Goal: Information Seeking & Learning: Find specific fact

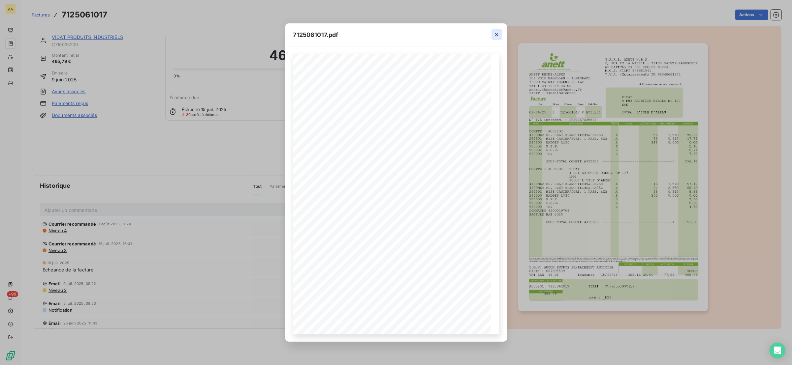
click at [496, 31] on icon "button" at bounding box center [496, 34] width 7 height 7
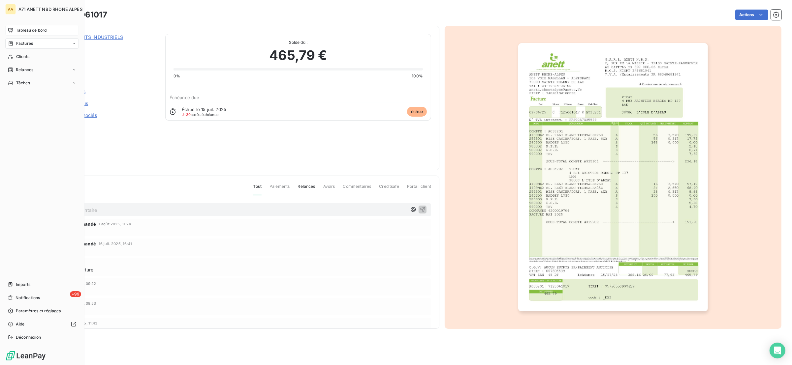
click at [17, 30] on span "Tableau de bord" at bounding box center [31, 30] width 31 height 6
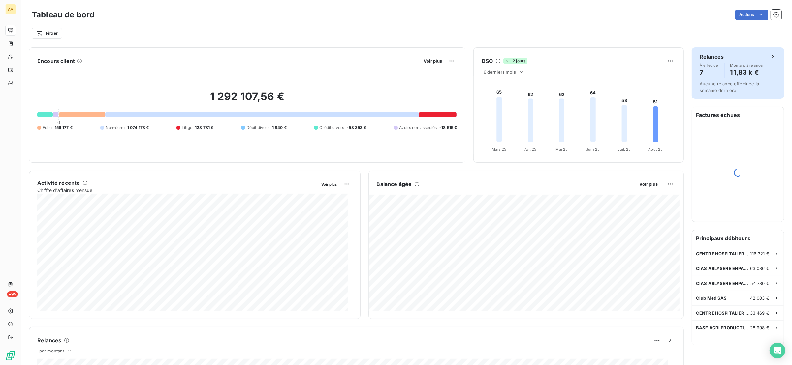
click at [699, 64] on span "À effectuer" at bounding box center [709, 65] width 20 height 4
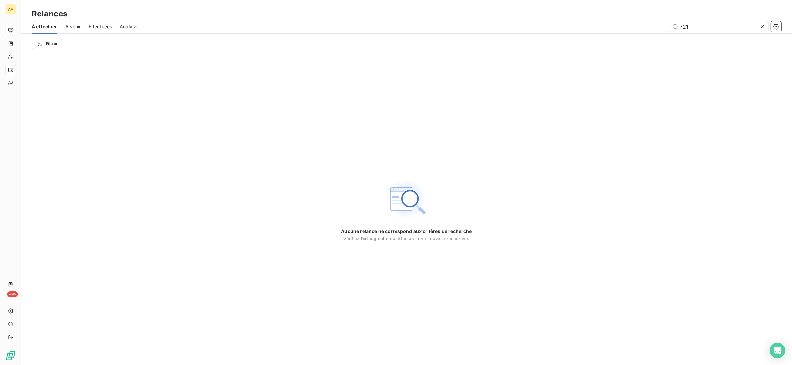
click at [66, 22] on div "À venir" at bounding box center [72, 27] width 15 height 14
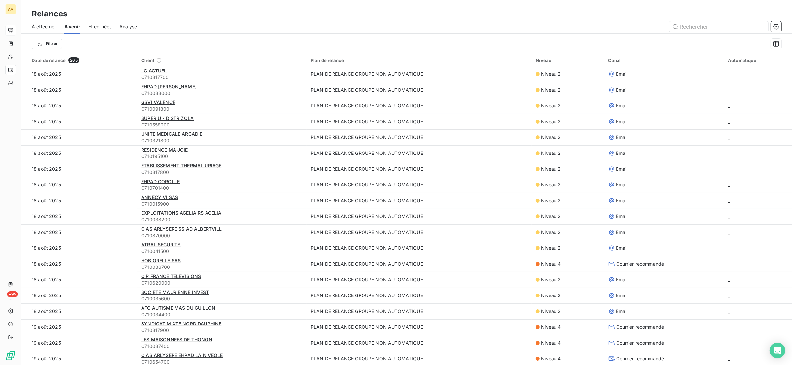
click at [48, 27] on span "À effectuer" at bounding box center [44, 26] width 25 height 7
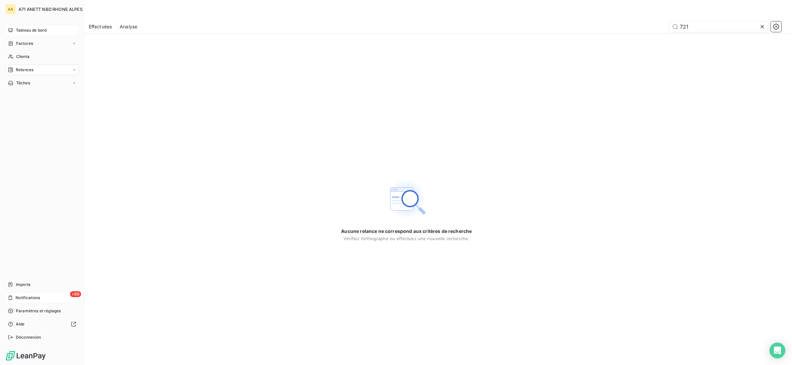
click at [31, 298] on span "Notifications" at bounding box center [27, 298] width 24 height 6
click at [22, 28] on span "Tableau de bord" at bounding box center [31, 30] width 31 height 6
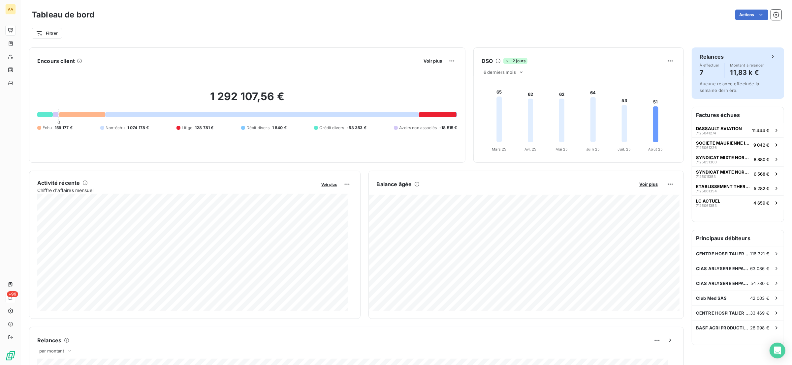
click at [699, 77] on h4 "7" at bounding box center [709, 72] width 20 height 11
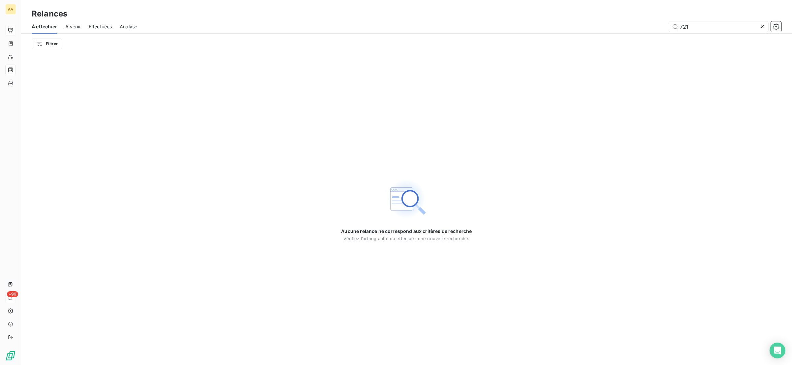
click at [51, 26] on span "À effectuer" at bounding box center [45, 26] width 26 height 7
click at [70, 26] on span "À venir" at bounding box center [72, 26] width 15 height 7
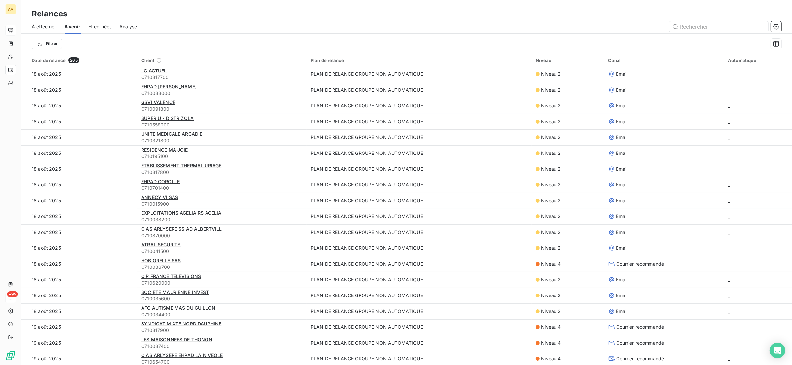
click at [97, 24] on span "Effectuées" at bounding box center [99, 26] width 23 height 7
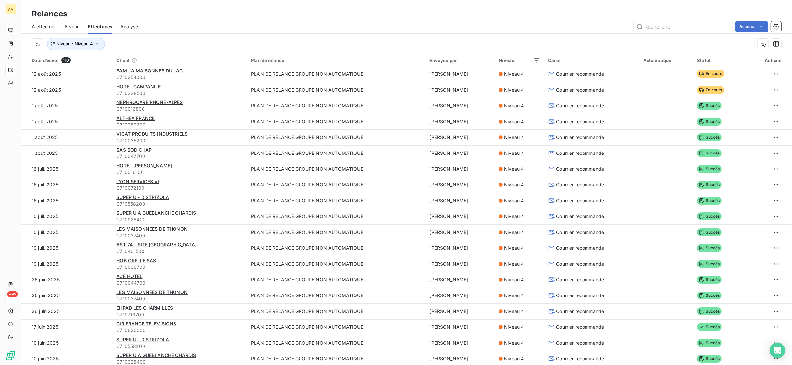
click at [45, 25] on span "À effectuer" at bounding box center [44, 26] width 25 height 7
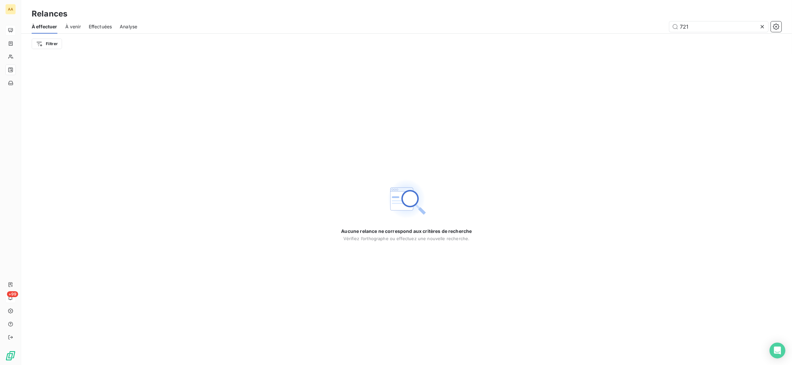
drag, startPoint x: 96, startPoint y: 26, endPoint x: 90, endPoint y: 24, distance: 7.0
click at [97, 26] on span "Effectuées" at bounding box center [100, 26] width 23 height 7
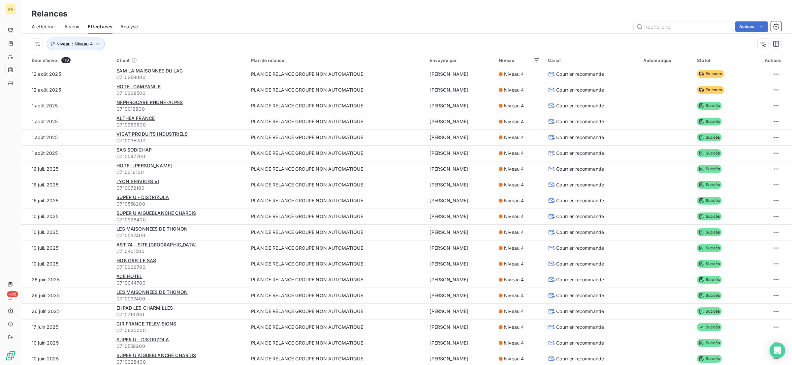
click at [34, 23] on span "À effectuer" at bounding box center [44, 26] width 25 height 7
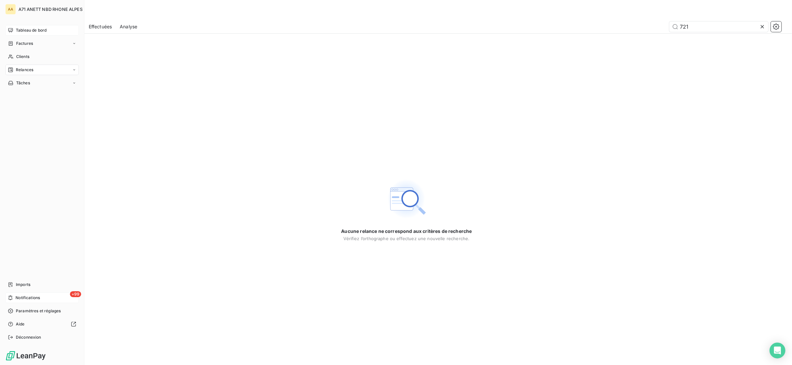
click at [11, 29] on icon at bounding box center [10, 30] width 5 height 5
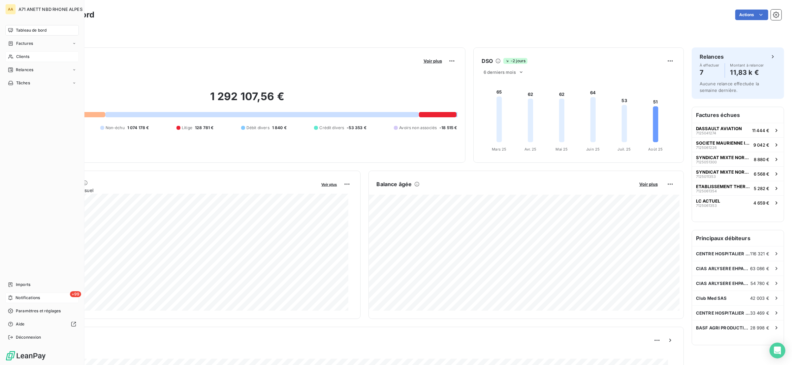
click at [16, 57] on span "Clients" at bounding box center [22, 57] width 13 height 6
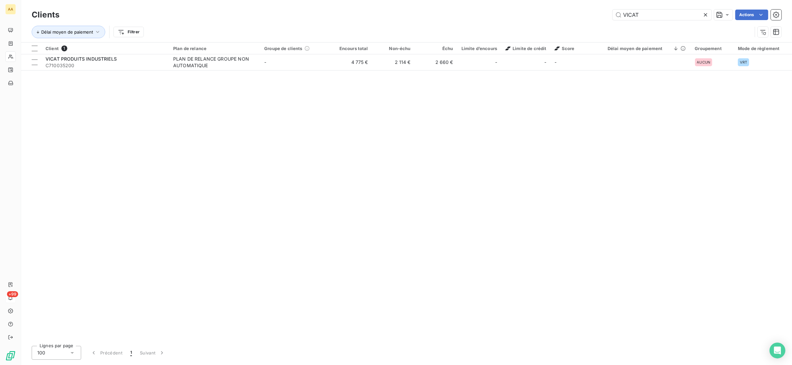
drag, startPoint x: 637, startPoint y: 15, endPoint x: 600, endPoint y: 9, distance: 37.3
click at [600, 10] on div "VICAT Actions" at bounding box center [424, 15] width 714 height 11
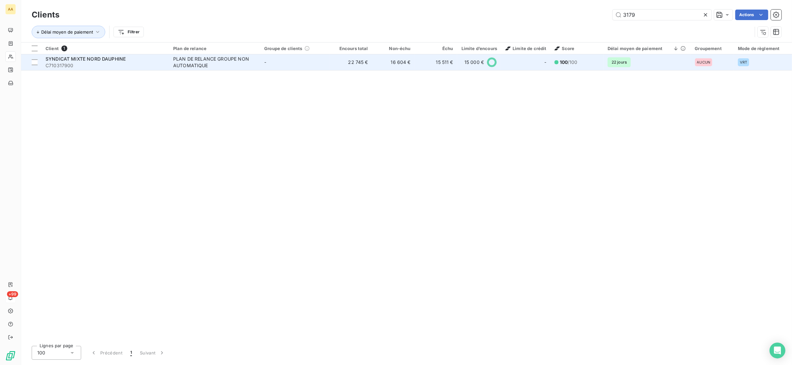
type input "3179"
click at [153, 64] on span "C710317900" at bounding box center [105, 65] width 120 height 7
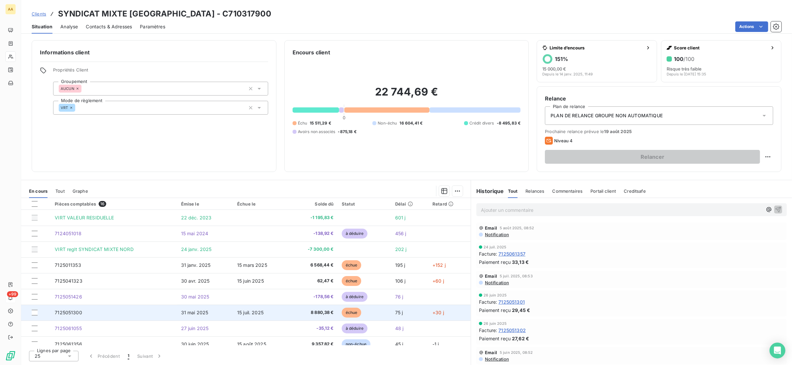
click at [77, 311] on span "7125051300" at bounding box center [68, 313] width 27 height 6
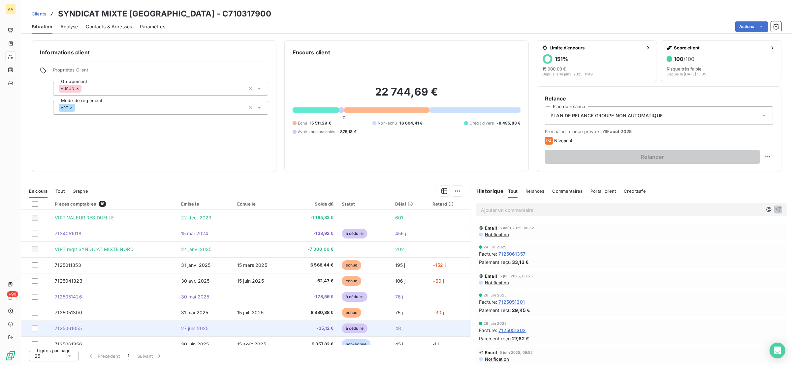
click at [177, 324] on td "27 juin 2025" at bounding box center [205, 329] width 56 height 16
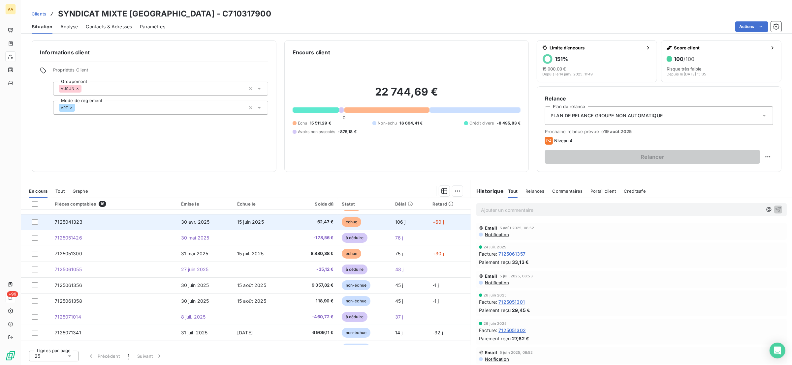
scroll to position [99, 0]
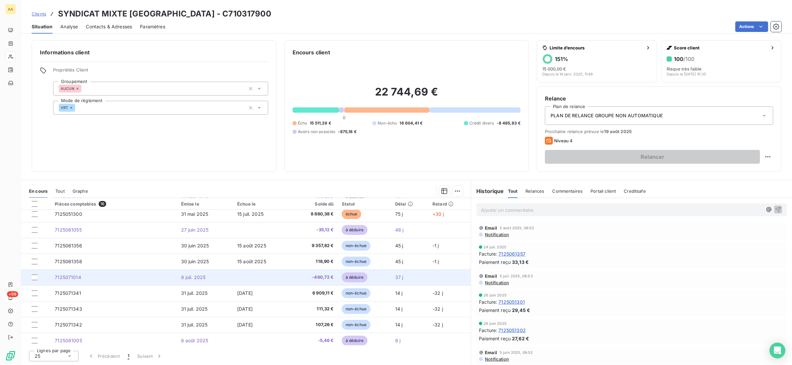
click at [166, 276] on td "7125071014" at bounding box center [114, 278] width 126 height 16
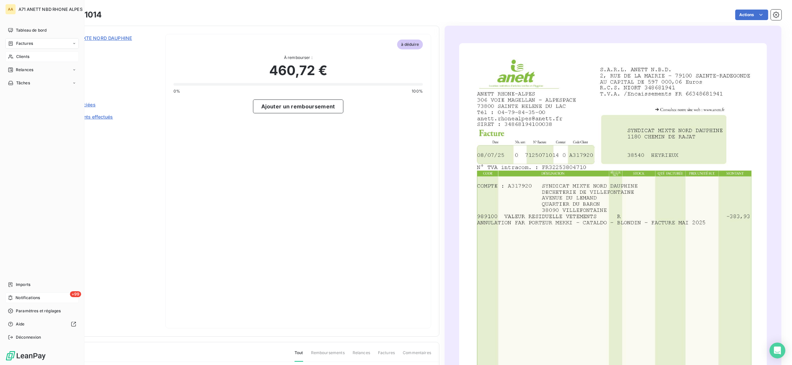
drag, startPoint x: 43, startPoint y: 33, endPoint x: 5, endPoint y: 57, distance: 45.5
click at [43, 33] on div "Tableau de bord" at bounding box center [42, 30] width 74 height 11
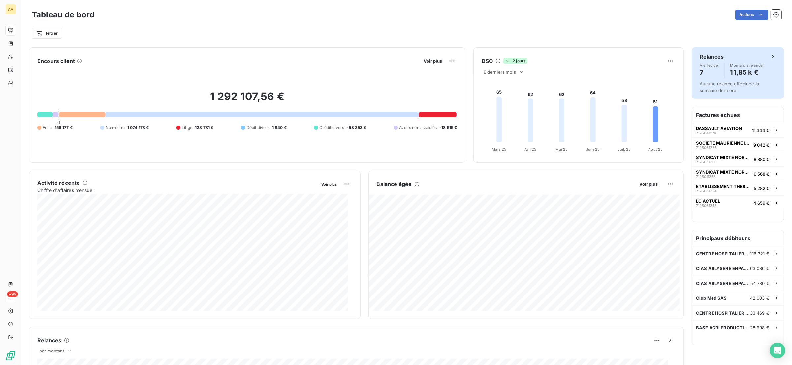
click at [701, 65] on span "À effectuer" at bounding box center [709, 65] width 20 height 4
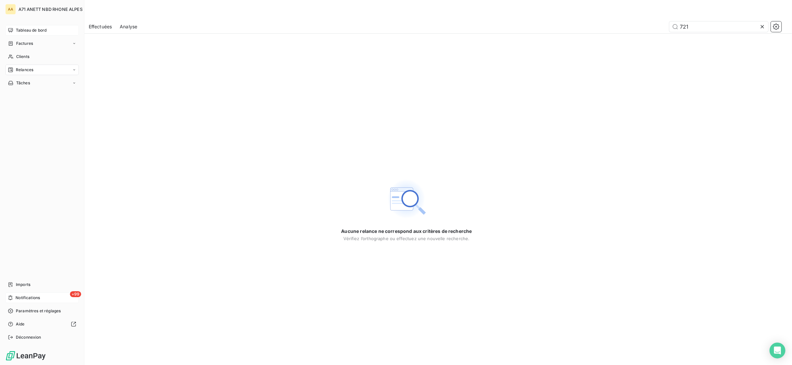
click at [20, 29] on span "Tableau de bord" at bounding box center [31, 30] width 31 height 6
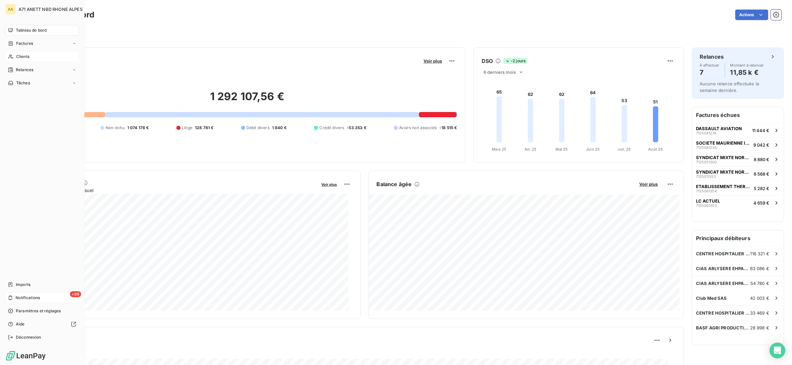
click at [29, 51] on div "Clients" at bounding box center [42, 56] width 74 height 11
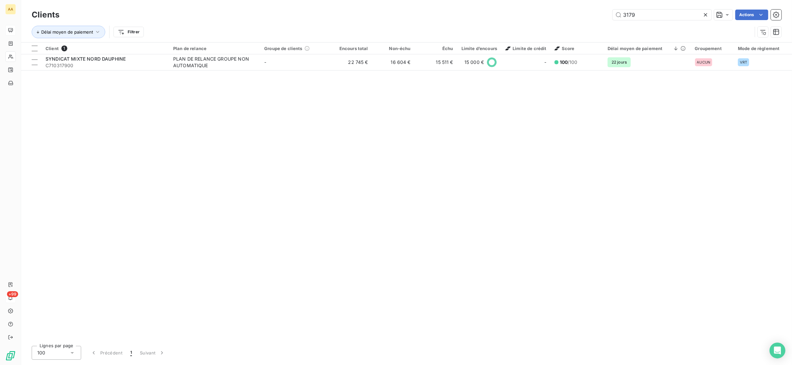
drag, startPoint x: 656, startPoint y: 17, endPoint x: 569, endPoint y: 11, distance: 86.9
click at [569, 11] on div "3179 Actions" at bounding box center [424, 15] width 714 height 11
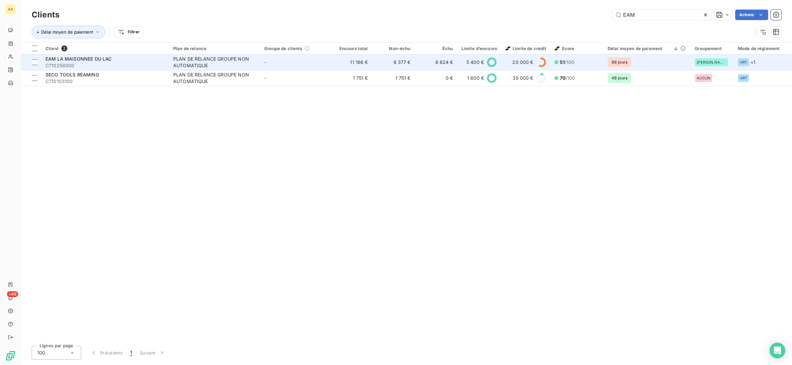
type input "EAM"
click at [169, 64] on td "EAM LA MAISONNEE DU LAC C710258000" at bounding box center [106, 62] width 128 height 16
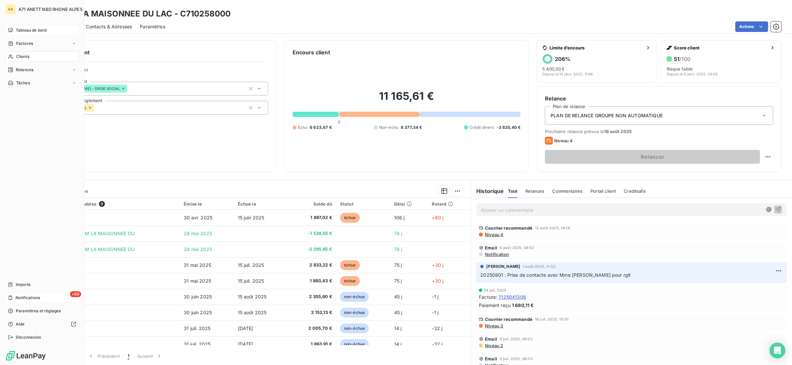
click at [19, 59] on span "Clients" at bounding box center [22, 57] width 13 height 6
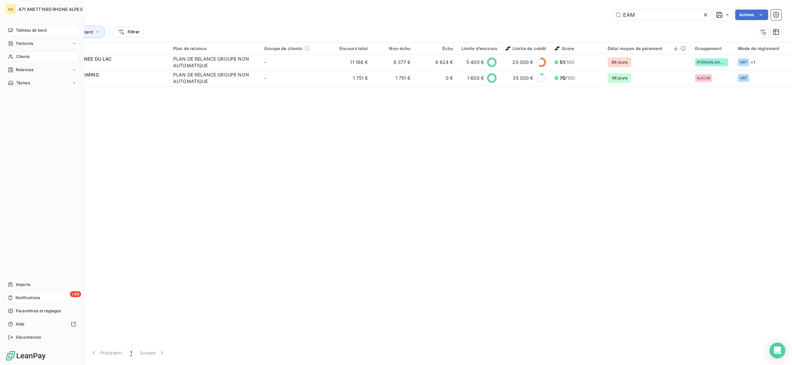
click at [19, 27] on span "Tableau de bord" at bounding box center [31, 30] width 31 height 6
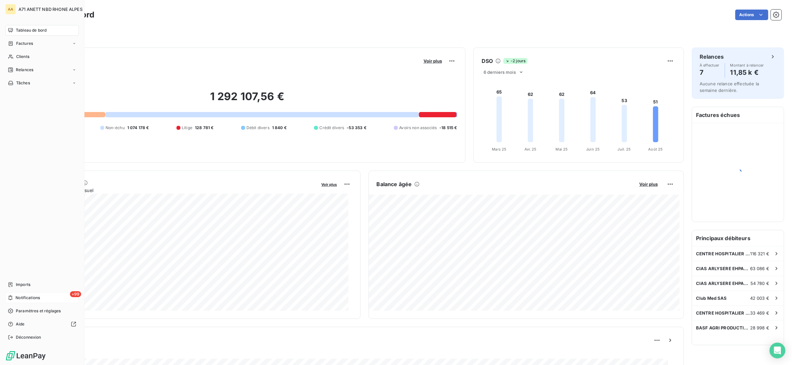
click at [25, 55] on span "Clients" at bounding box center [22, 57] width 13 height 6
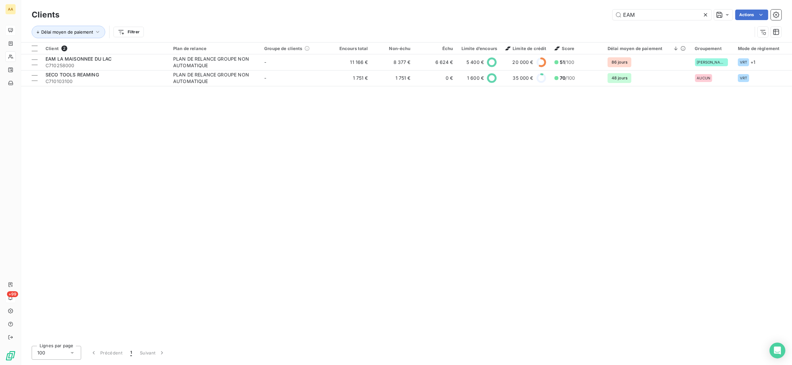
drag, startPoint x: 650, startPoint y: 15, endPoint x: 600, endPoint y: 9, distance: 50.4
click at [576, 8] on div "Clients EAM Actions" at bounding box center [406, 15] width 749 height 14
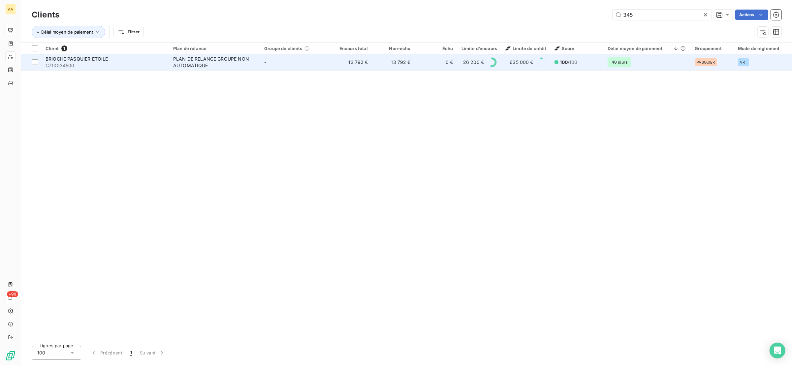
type input "345"
click at [71, 64] on span "C710034500" at bounding box center [105, 65] width 120 height 7
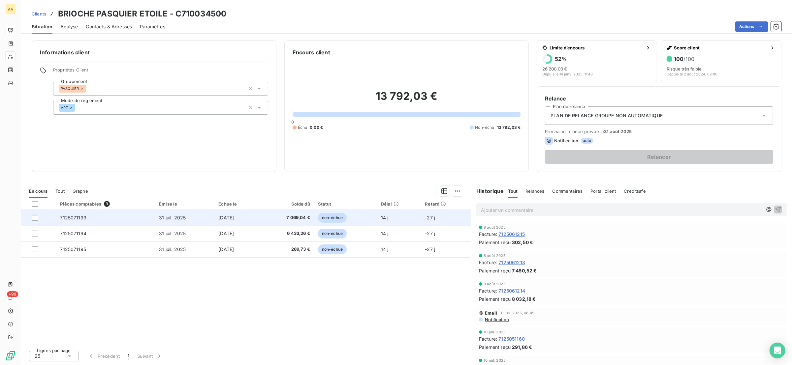
click at [116, 221] on td "7125071193" at bounding box center [105, 218] width 99 height 16
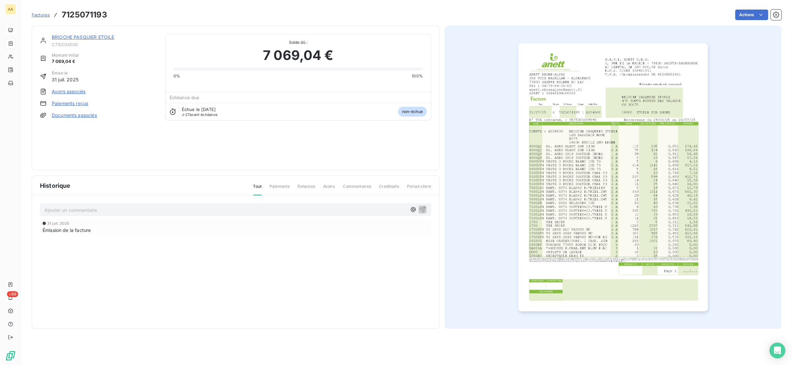
click at [639, 190] on img "button" at bounding box center [613, 177] width 190 height 268
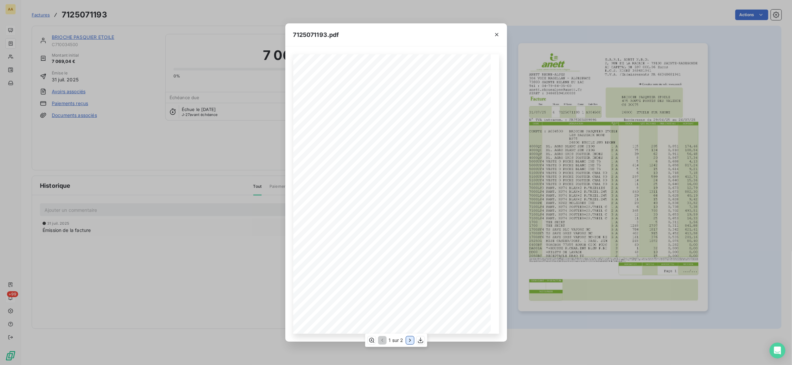
click at [407, 341] on icon "button" at bounding box center [409, 340] width 7 height 7
drag, startPoint x: 420, startPoint y: 291, endPoint x: 405, endPoint y: 292, distance: 14.9
click at [405, 292] on div "S.A.R.L. ANETT N.B.D. [STREET_ADDRESS] AU CAPITAL DE 597 000,06 Euros R.C.S. NI…" at bounding box center [396, 194] width 198 height 280
click at [426, 294] on div "S.A.R.L. ANETT N.B.D. [STREET_ADDRESS] AU CAPITAL DE 597 000,06 Euros R.C.S. NI…" at bounding box center [396, 194] width 206 height 280
click at [492, 31] on button "button" at bounding box center [496, 34] width 11 height 11
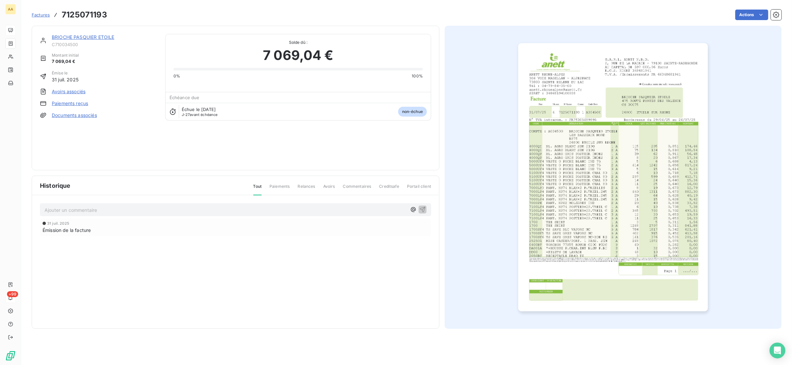
click at [589, 212] on img "button" at bounding box center [613, 177] width 190 height 268
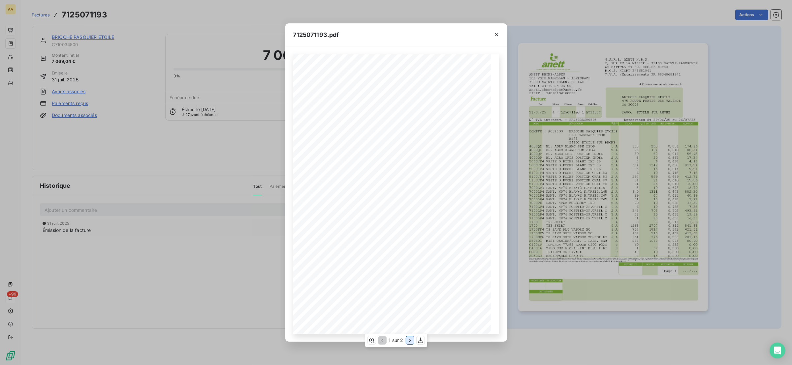
click at [410, 339] on icon "button" at bounding box center [409, 340] width 7 height 7
click at [185, 83] on div "7125071193.pdf S.A.R.L. ANETT N.B.D. [STREET_ADDRESS] AU CAPITAL DE 597 000,06 …" at bounding box center [396, 182] width 792 height 365
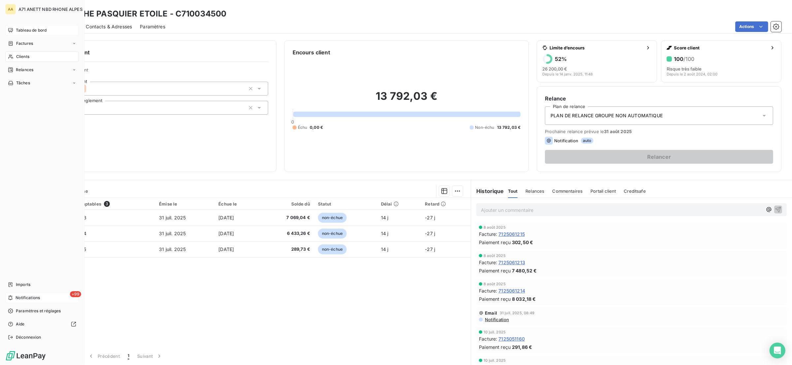
click at [19, 54] on span "Clients" at bounding box center [22, 57] width 13 height 6
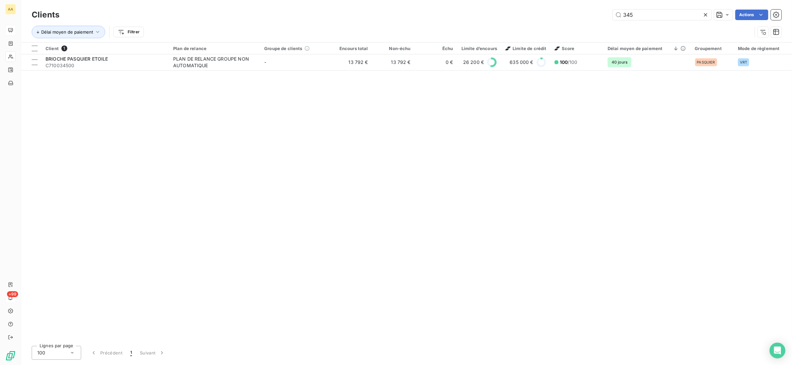
drag, startPoint x: 658, startPoint y: 12, endPoint x: 565, endPoint y: 5, distance: 93.9
click at [558, 10] on div "345 Actions" at bounding box center [424, 15] width 714 height 11
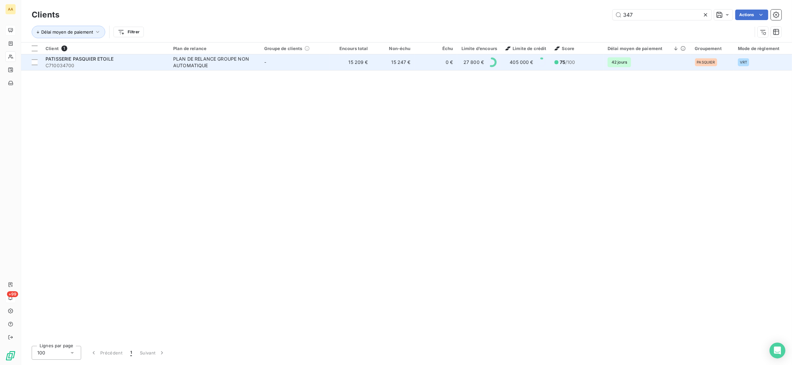
type input "347"
click at [152, 64] on span "C710034700" at bounding box center [105, 65] width 120 height 7
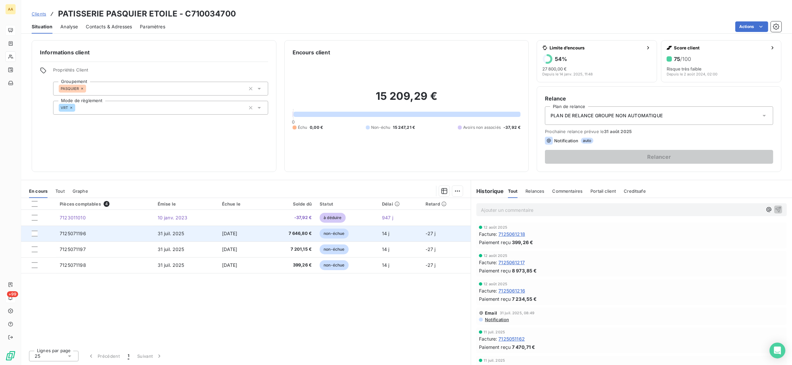
click at [193, 232] on td "31 juil. 2025" at bounding box center [186, 234] width 64 height 16
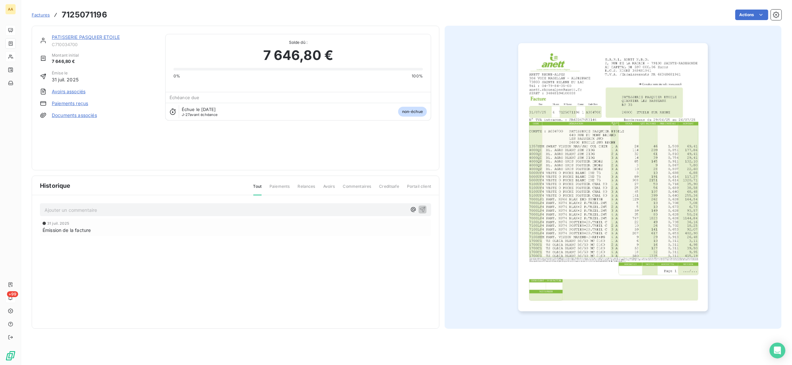
click at [560, 191] on img "button" at bounding box center [613, 177] width 190 height 268
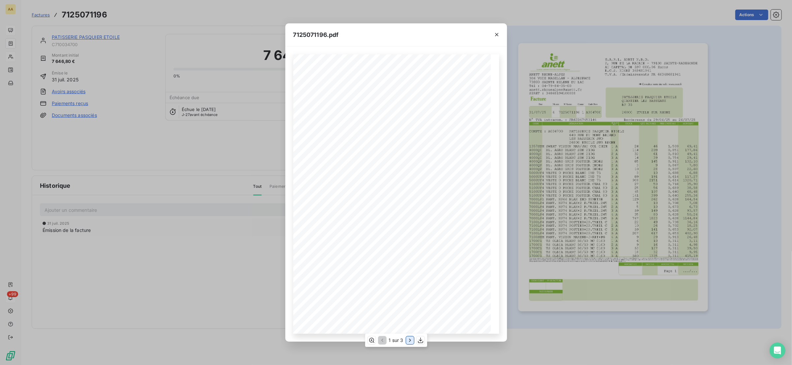
click at [408, 342] on icon "button" at bounding box center [409, 340] width 7 height 7
click at [408, 341] on icon "button" at bounding box center [409, 340] width 7 height 7
drag, startPoint x: 161, startPoint y: 68, endPoint x: 93, endPoint y: 38, distance: 73.9
click at [161, 67] on div "7125071196.pdf S.A.R.L. ANETT N.B.D. [STREET_ADDRESS] AU CAPITAL DE 597 000,06 …" at bounding box center [396, 182] width 792 height 365
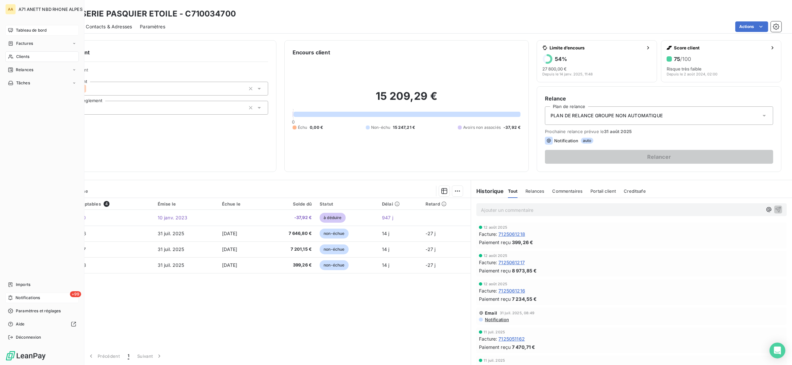
click at [17, 59] on span "Clients" at bounding box center [22, 57] width 13 height 6
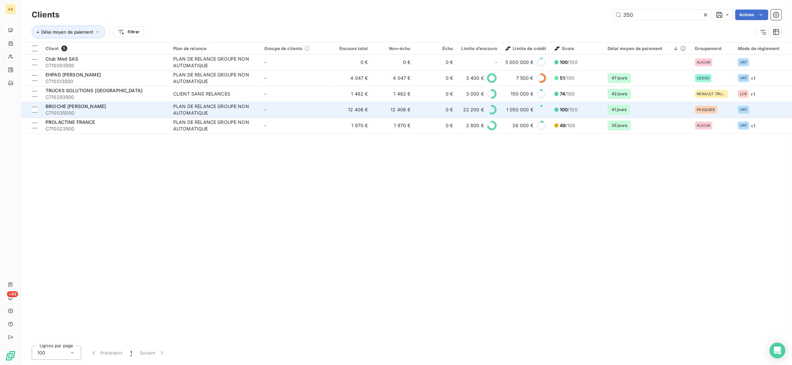
type input "350"
click at [83, 116] on span "C710035000" at bounding box center [105, 113] width 120 height 7
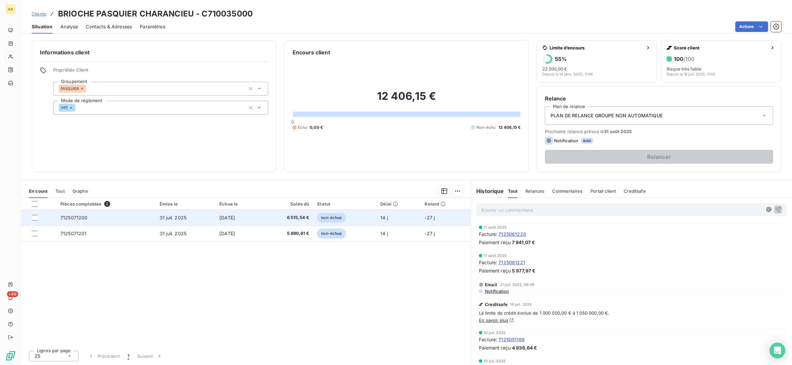
click at [261, 220] on td "[DATE]" at bounding box center [237, 218] width 45 height 16
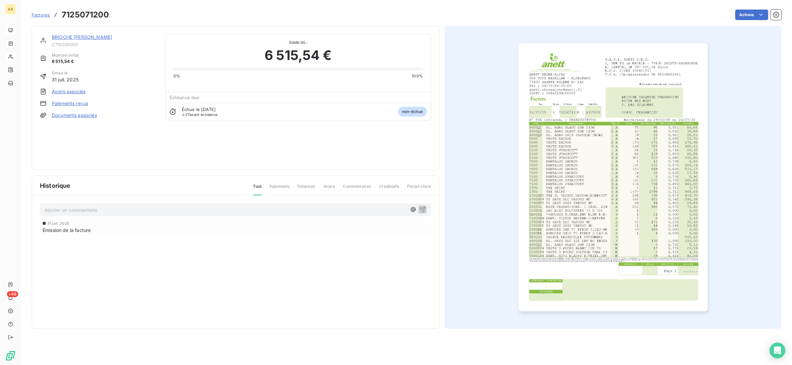
click at [621, 211] on img "button" at bounding box center [613, 177] width 190 height 268
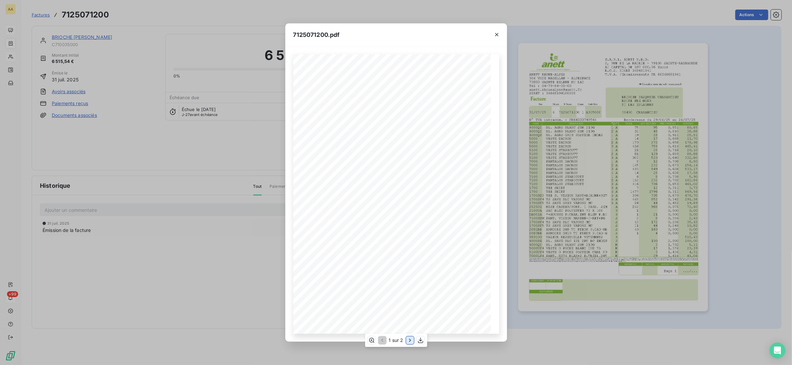
click at [407, 341] on icon "button" at bounding box center [409, 340] width 7 height 7
drag, startPoint x: 423, startPoint y: 292, endPoint x: 405, endPoint y: 294, distance: 17.2
click at [405, 294] on div "S.A.R.L. ANETT N.B.D. [STREET_ADDRESS] AU CAPITAL DE 597 000,06 Euros R.C.S. NI…" at bounding box center [396, 194] width 198 height 280
drag, startPoint x: 499, startPoint y: 30, endPoint x: 472, endPoint y: 46, distance: 31.1
click at [499, 31] on icon "button" at bounding box center [496, 34] width 7 height 7
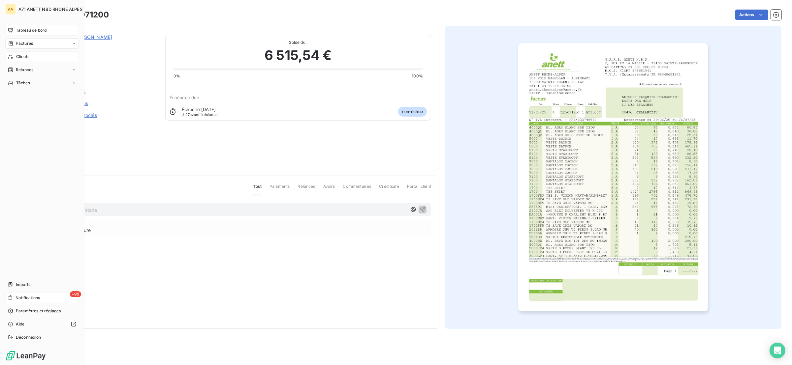
drag, startPoint x: 20, startPoint y: 54, endPoint x: 17, endPoint y: 52, distance: 3.9
click at [16, 54] on span "Clients" at bounding box center [22, 57] width 13 height 6
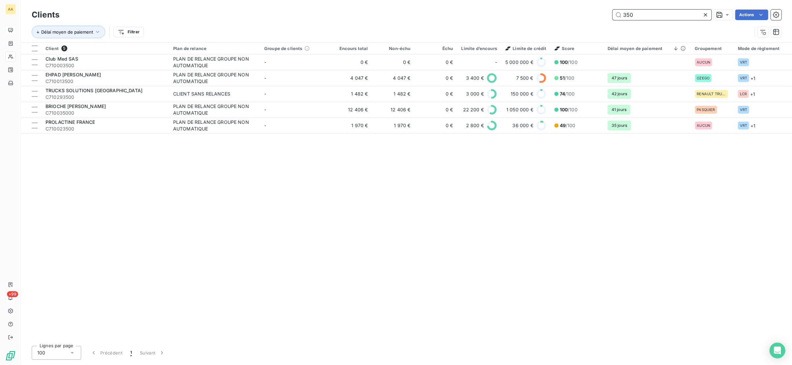
drag, startPoint x: 611, startPoint y: 12, endPoint x: 588, endPoint y: 15, distance: 22.6
click at [588, 15] on div "350 Actions" at bounding box center [424, 15] width 714 height 11
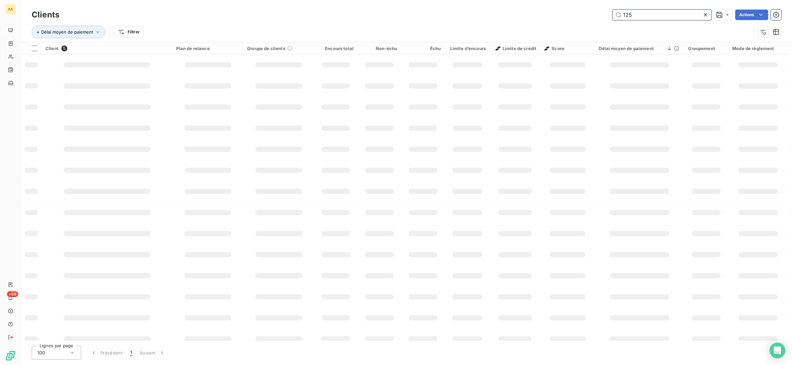
type input "1250"
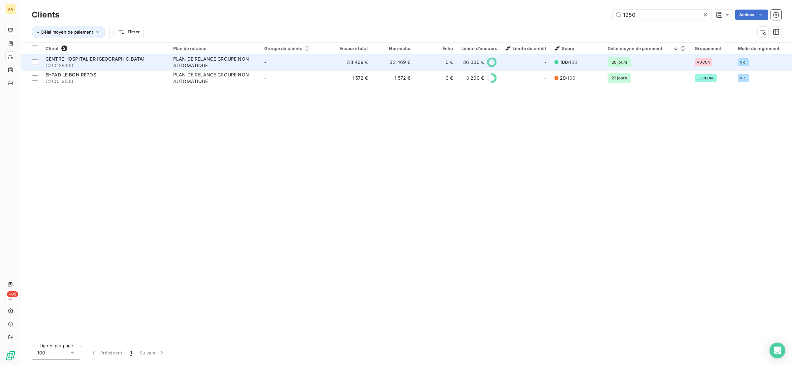
click at [82, 58] on span "CENTRE HOSPITALIER [GEOGRAPHIC_DATA]" at bounding box center [94, 59] width 99 height 6
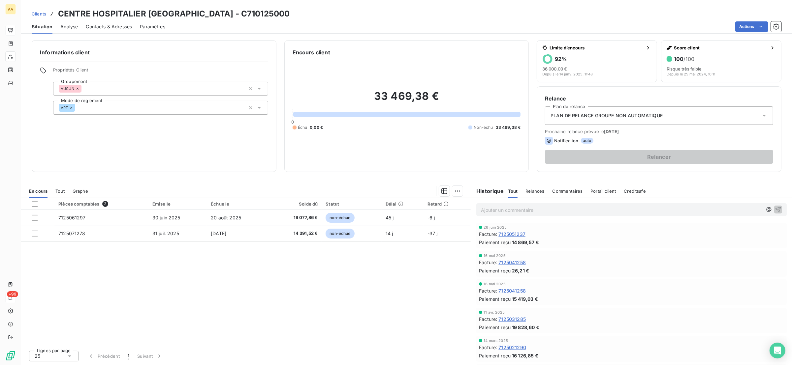
click at [65, 190] on div "En cours Tout Graphe" at bounding box center [245, 191] width 449 height 14
click at [64, 190] on span "Tout" at bounding box center [59, 191] width 9 height 5
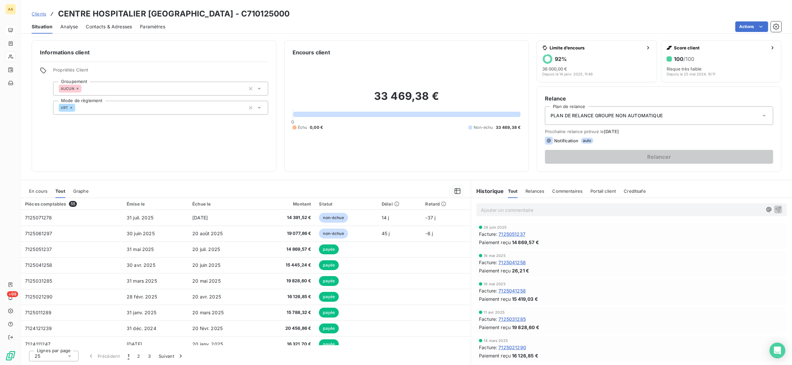
scroll to position [260, 0]
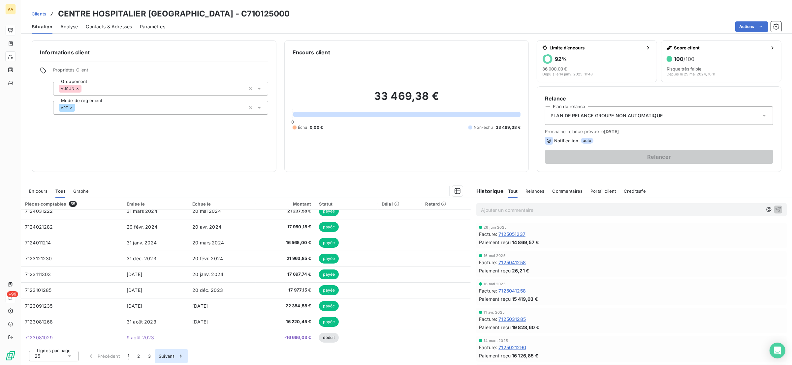
click at [164, 352] on button "Suivant" at bounding box center [171, 356] width 33 height 14
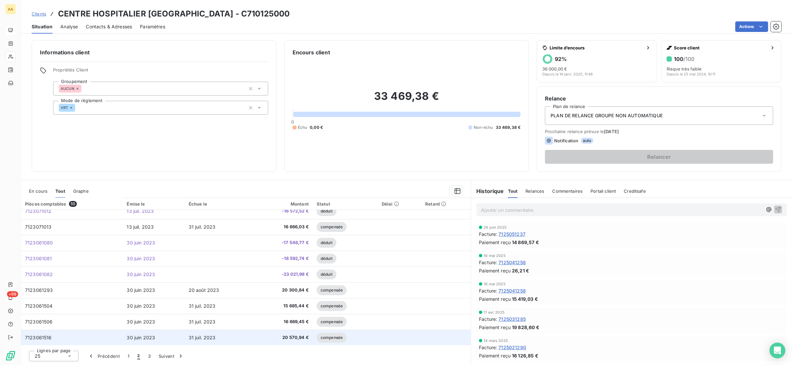
click at [93, 334] on td "7123061516" at bounding box center [72, 338] width 102 height 16
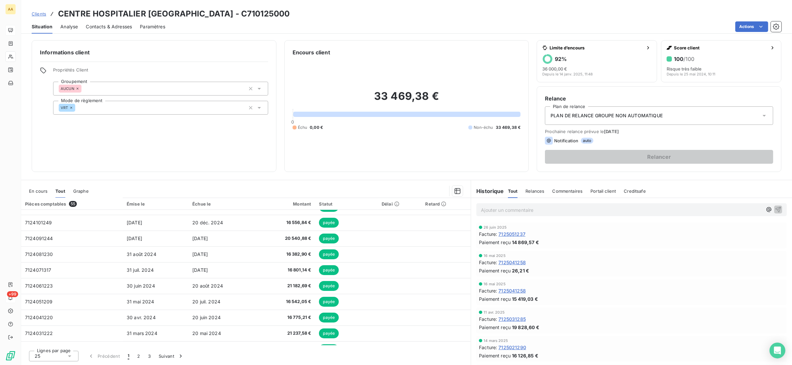
scroll to position [260, 0]
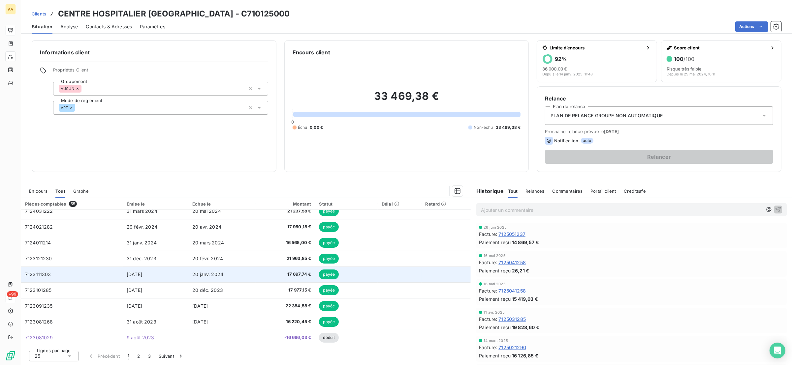
click at [288, 271] on span "17 697,74 €" at bounding box center [284, 274] width 51 height 7
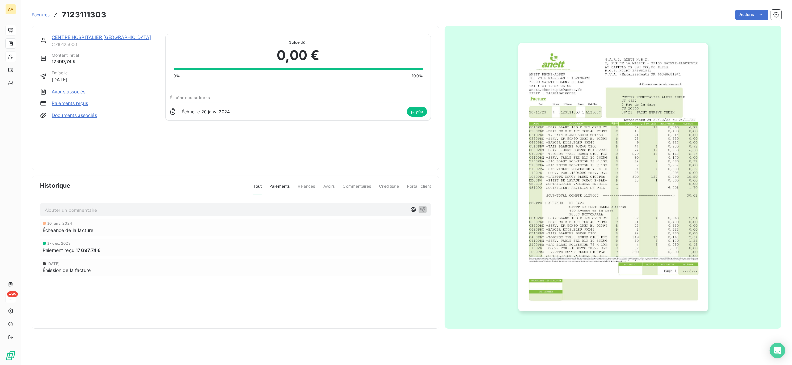
click at [579, 208] on img "button" at bounding box center [613, 177] width 190 height 268
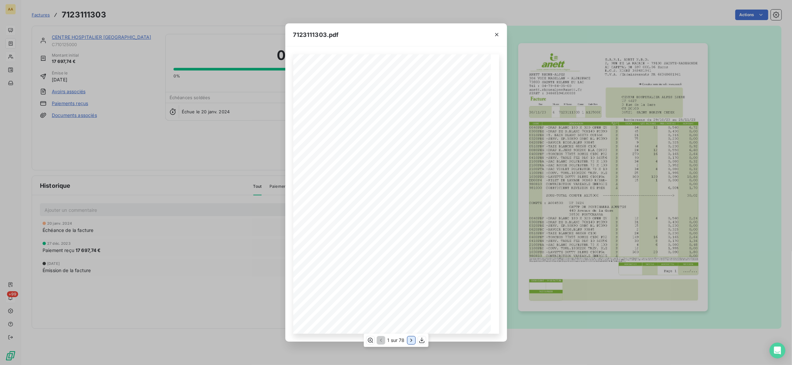
click at [408, 342] on icon "button" at bounding box center [411, 340] width 7 height 7
click at [408, 340] on icon "button" at bounding box center [411, 340] width 7 height 7
click at [498, 32] on icon "button" at bounding box center [496, 34] width 7 height 7
